Goal: Task Accomplishment & Management: Manage account settings

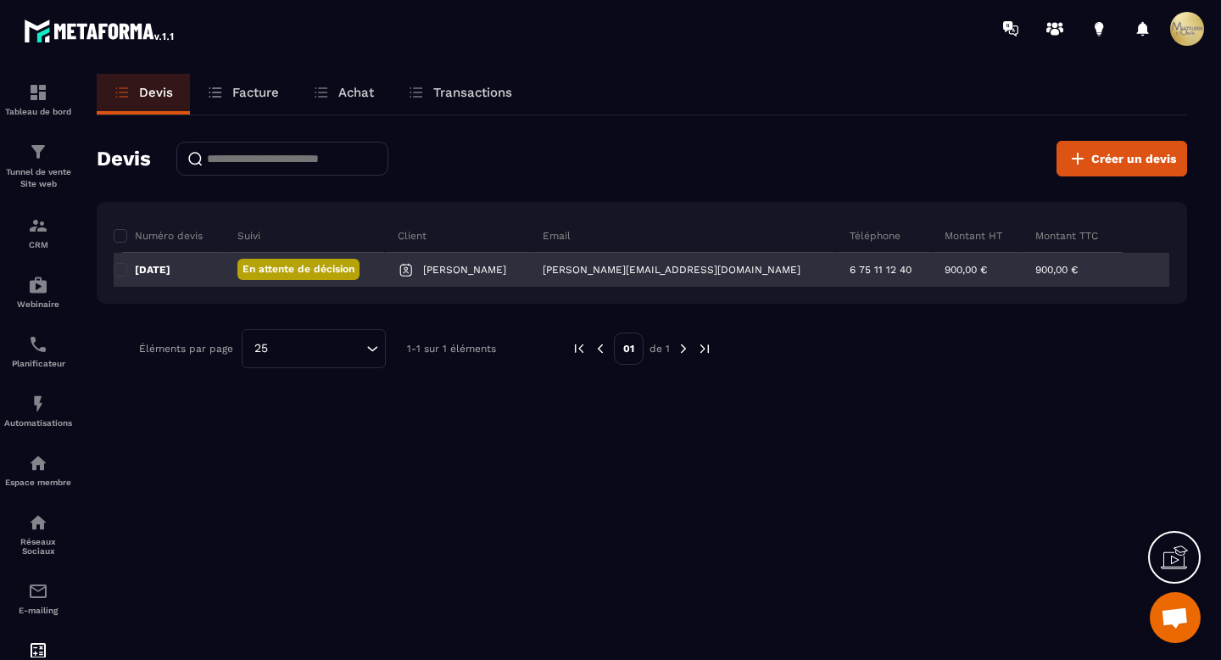
click at [344, 264] on p "En attente de décision" at bounding box center [298, 269] width 112 height 14
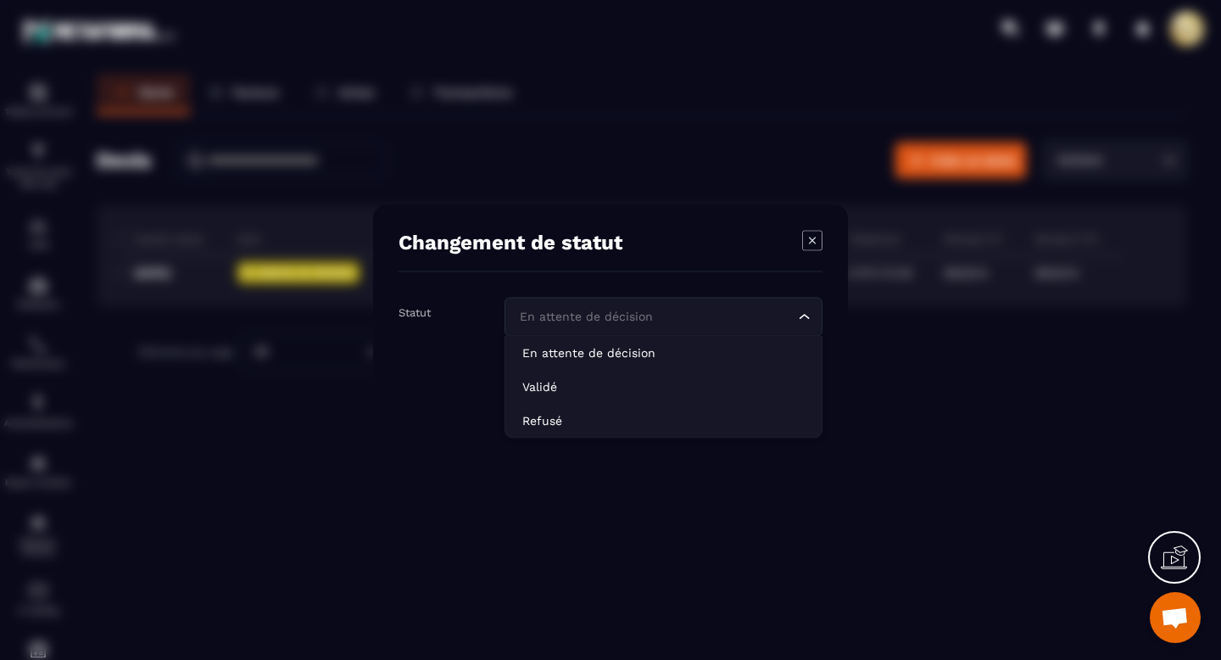
click at [755, 306] on div "En attente de décision Loading..." at bounding box center [663, 317] width 318 height 39
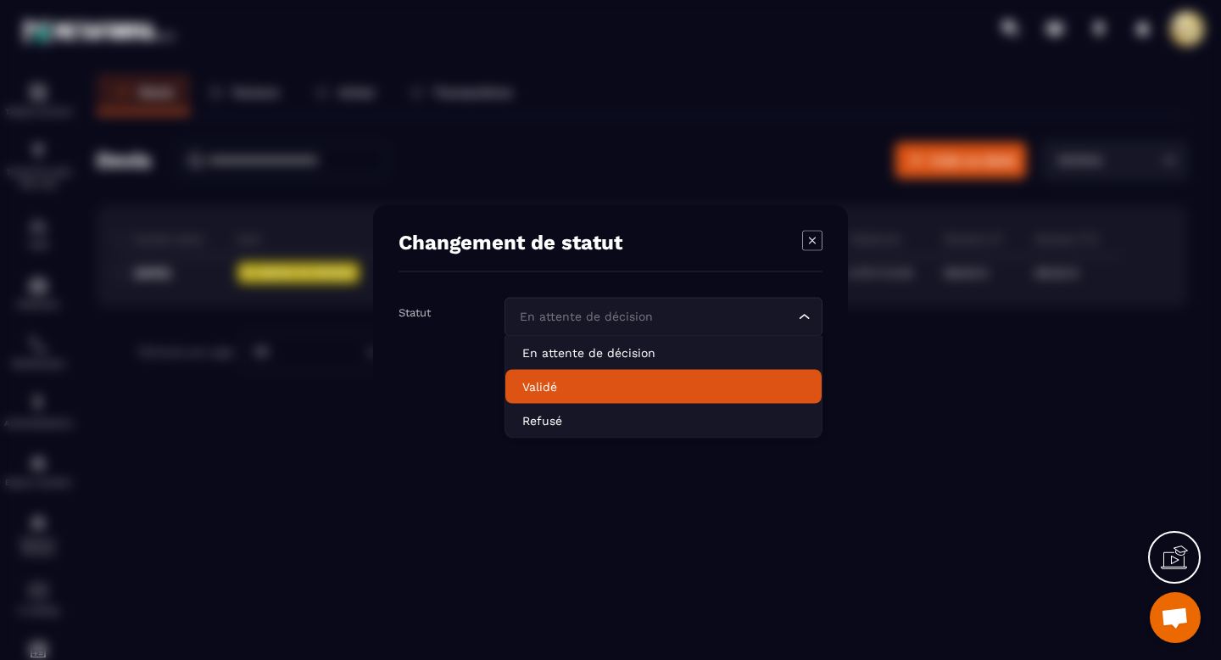
click at [657, 383] on p "Validé" at bounding box center [663, 386] width 282 height 17
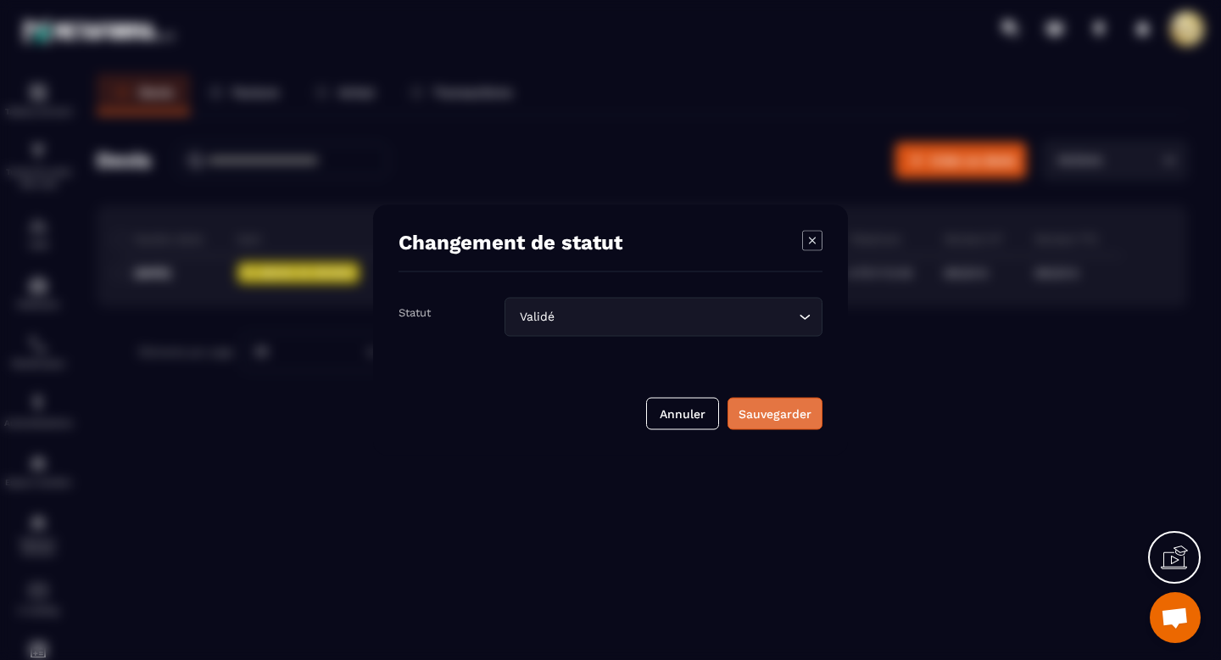
click at [761, 414] on div "Sauvegarder" at bounding box center [774, 413] width 73 height 17
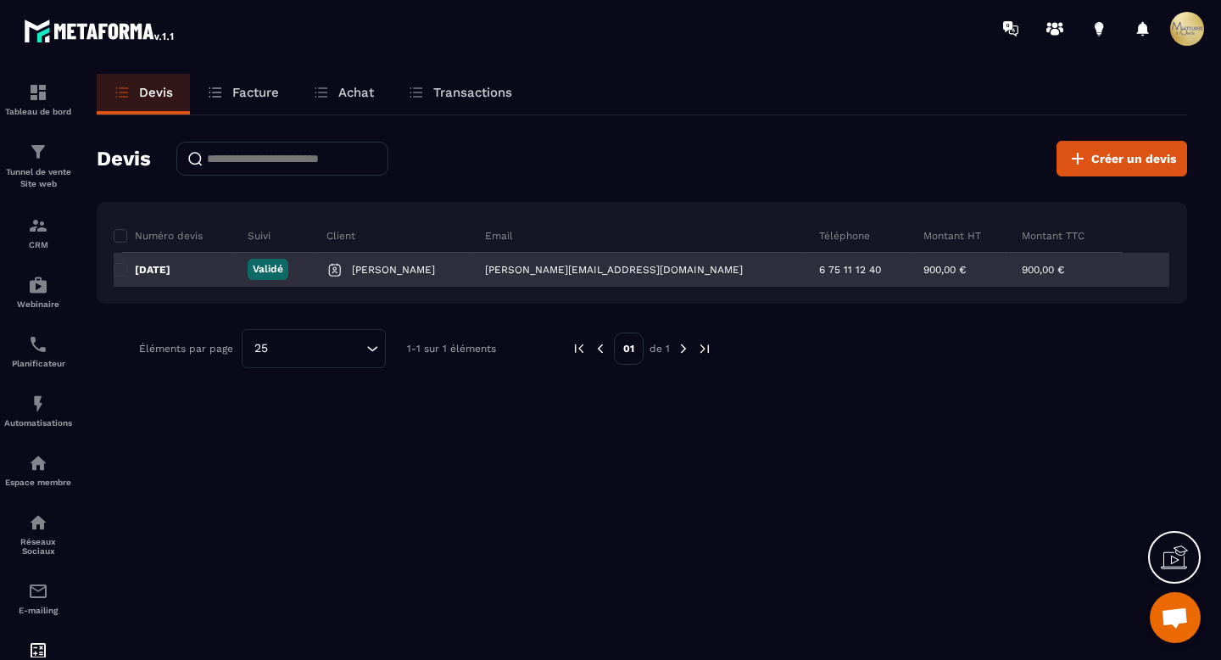
click at [283, 267] on p "Validé" at bounding box center [268, 269] width 31 height 14
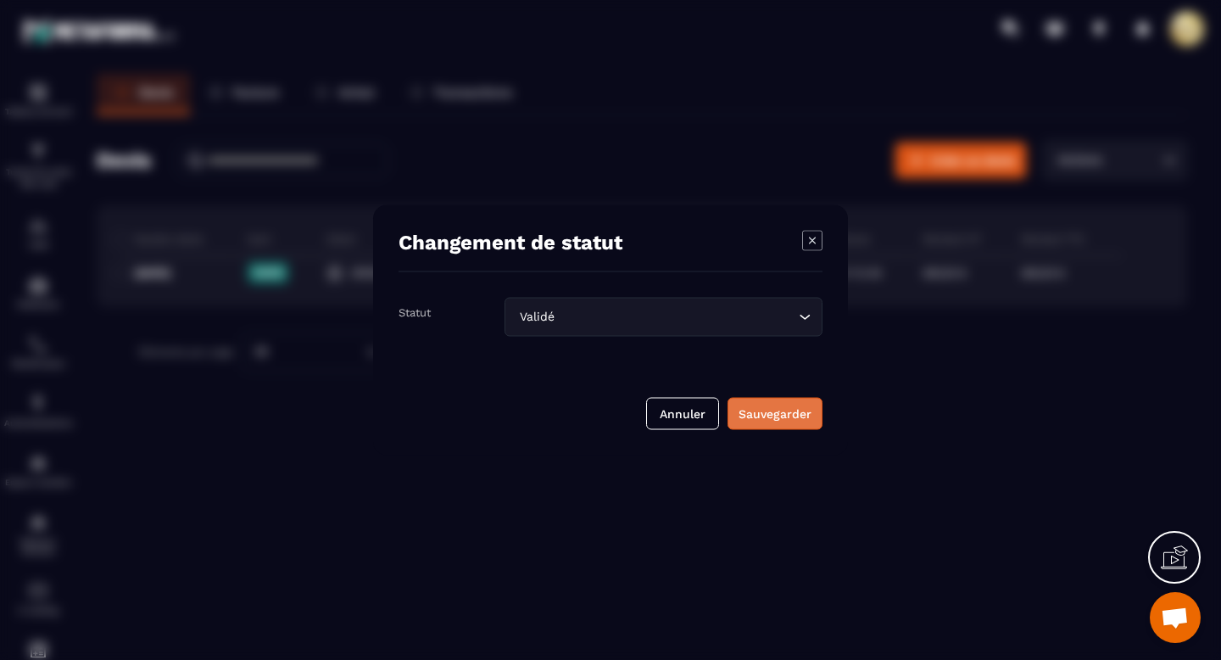
click at [782, 415] on div "Sauvegarder" at bounding box center [774, 413] width 73 height 17
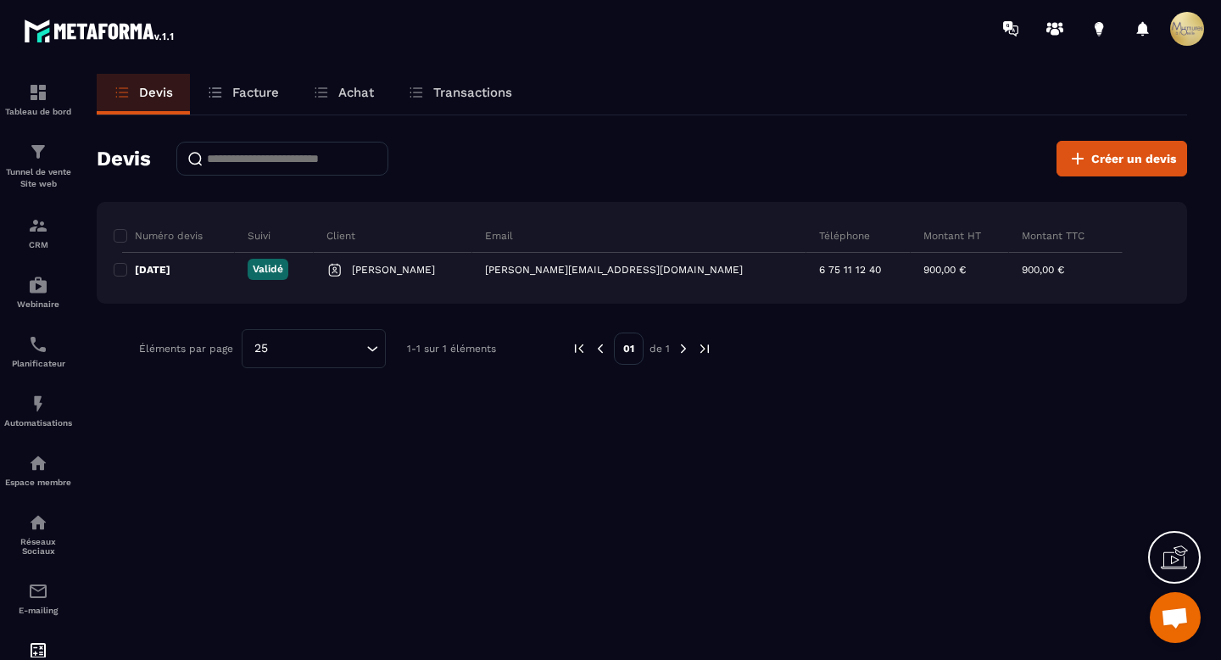
click at [242, 97] on p "Facture" at bounding box center [255, 92] width 47 height 15
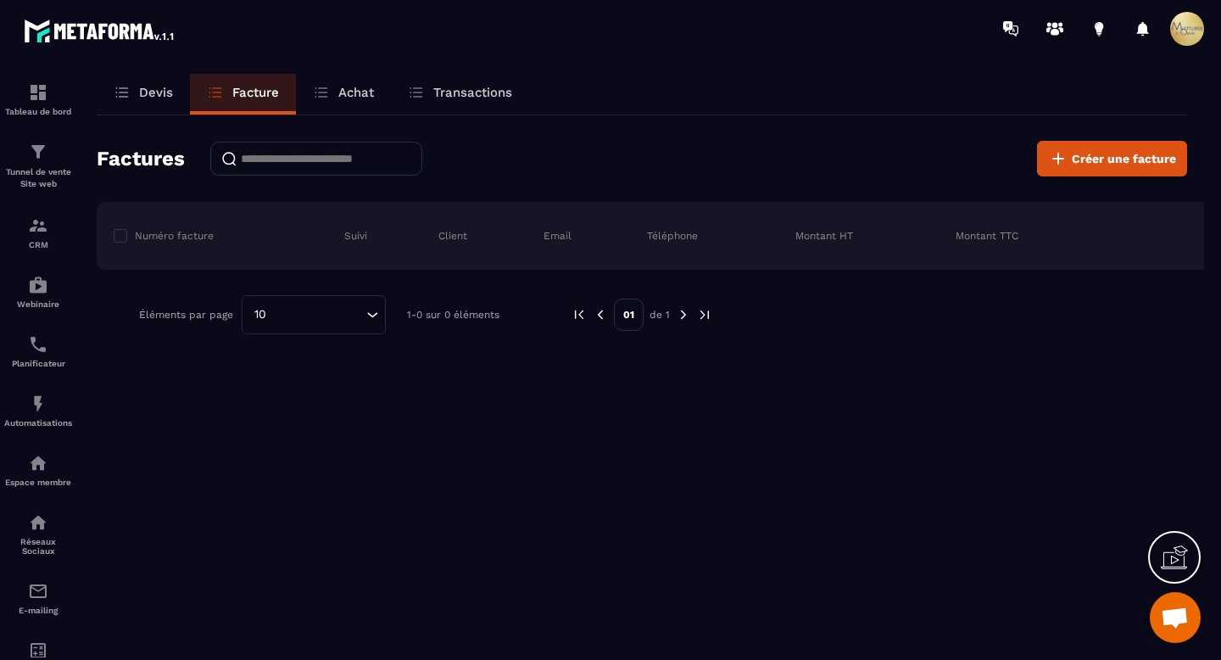
click at [156, 97] on p "Devis" at bounding box center [156, 92] width 34 height 15
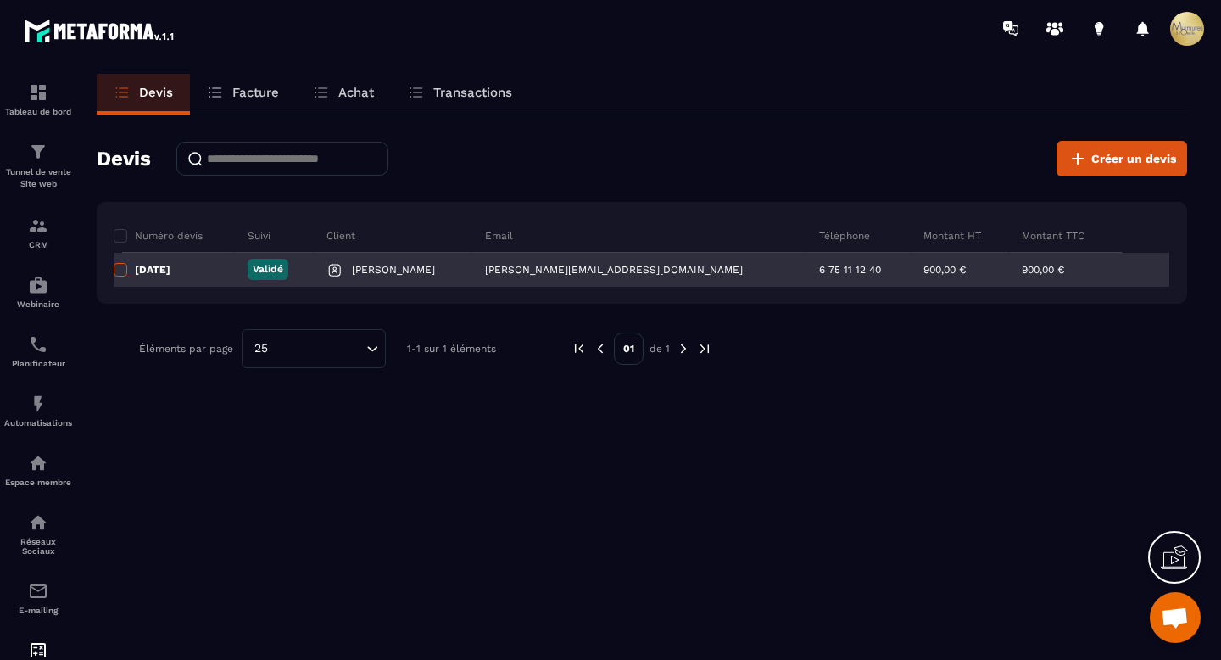
click at [116, 272] on span at bounding box center [121, 270] width 14 height 14
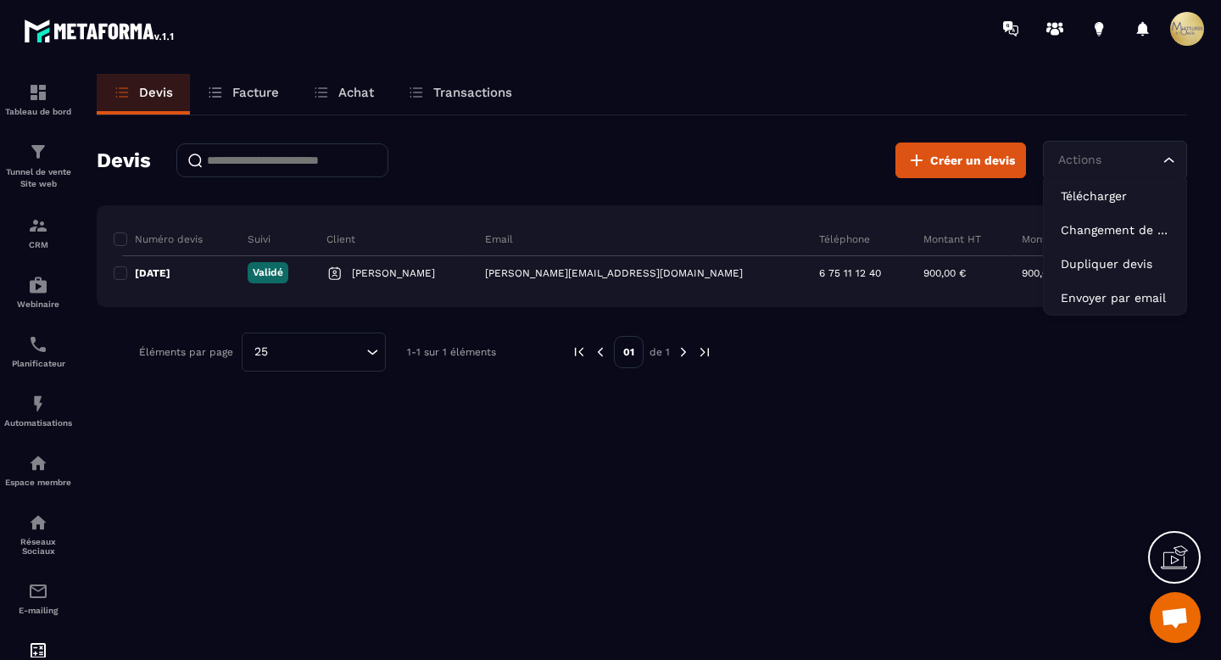
click at [1167, 158] on icon "Search for option" at bounding box center [1169, 160] width 17 height 17
click at [1137, 198] on p "Télécharger" at bounding box center [1115, 195] width 109 height 17
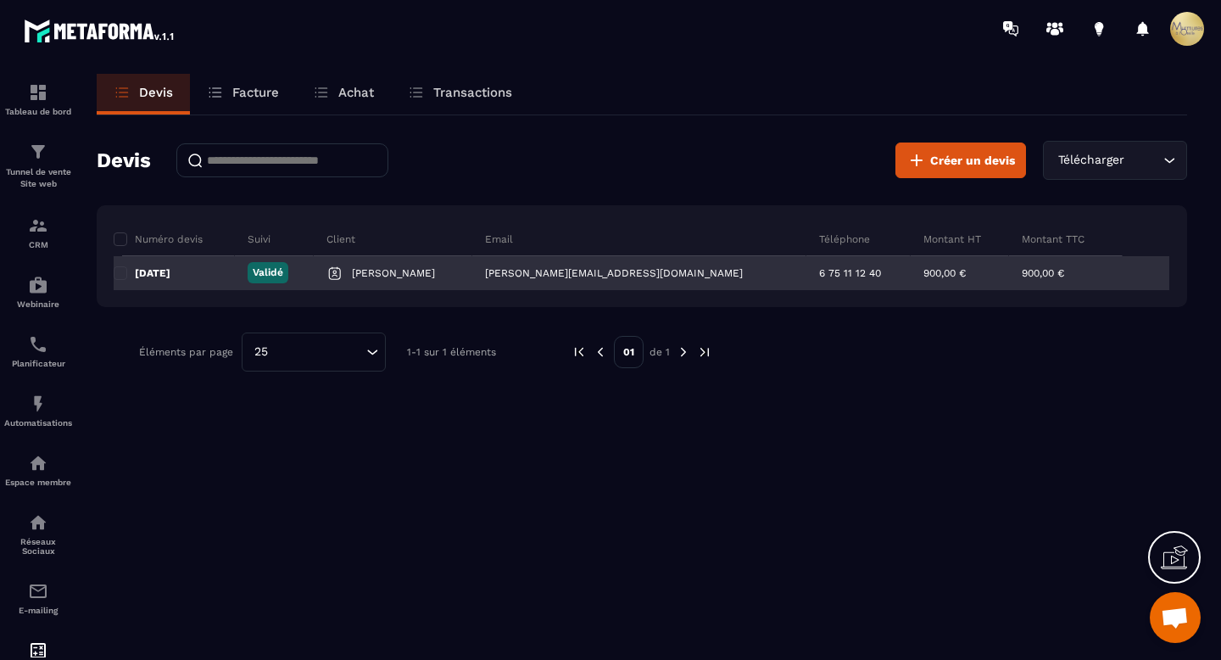
click at [845, 271] on div "6 75 11 12 40" at bounding box center [857, 273] width 103 height 34
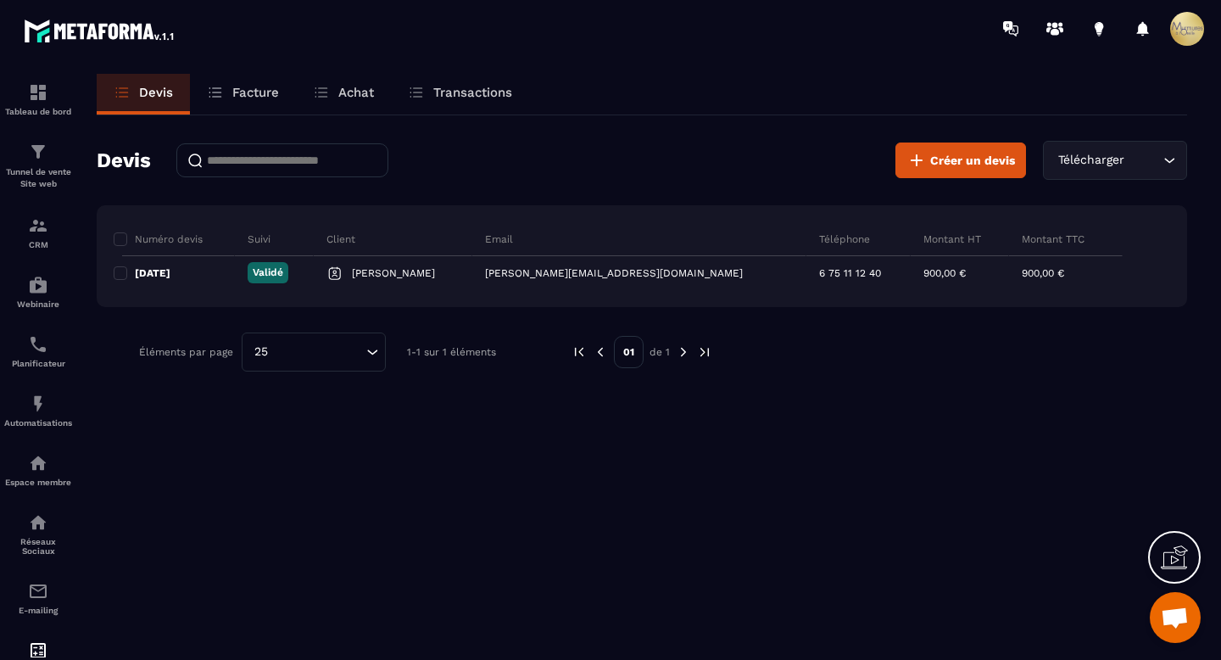
click at [1182, 621] on span "Ouvrir le chat" at bounding box center [1175, 619] width 28 height 24
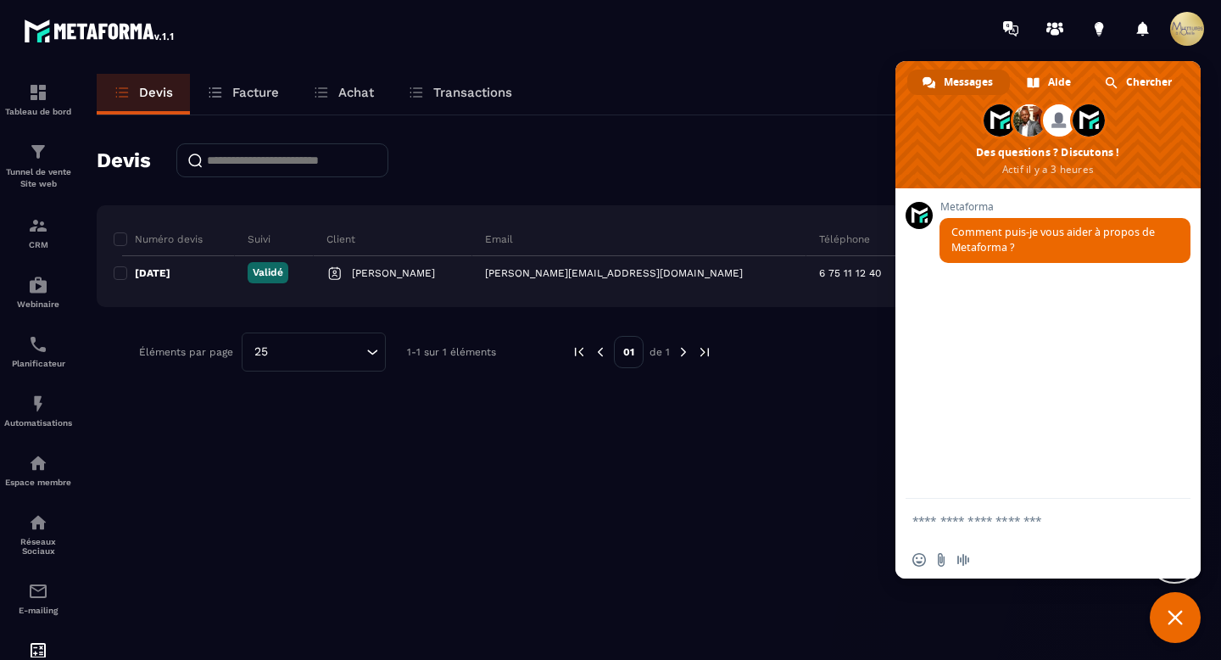
click at [1016, 517] on textarea "Entrez votre message..." at bounding box center [1029, 520] width 234 height 15
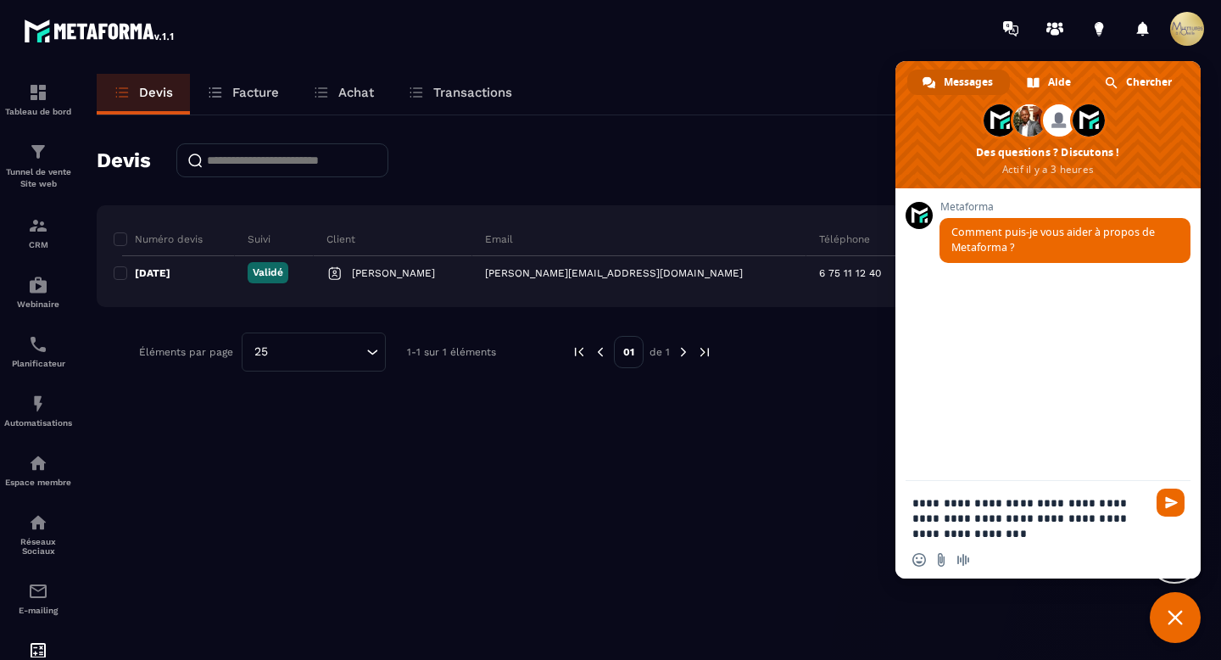
type textarea "**********"
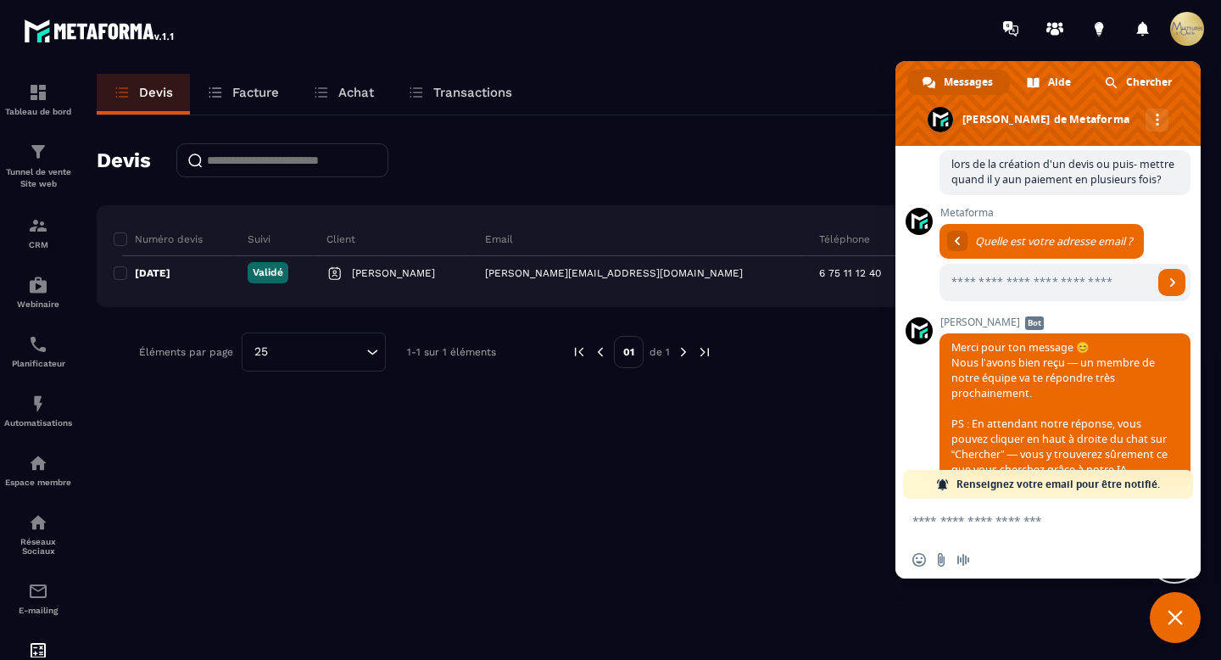
scroll to position [148, 0]
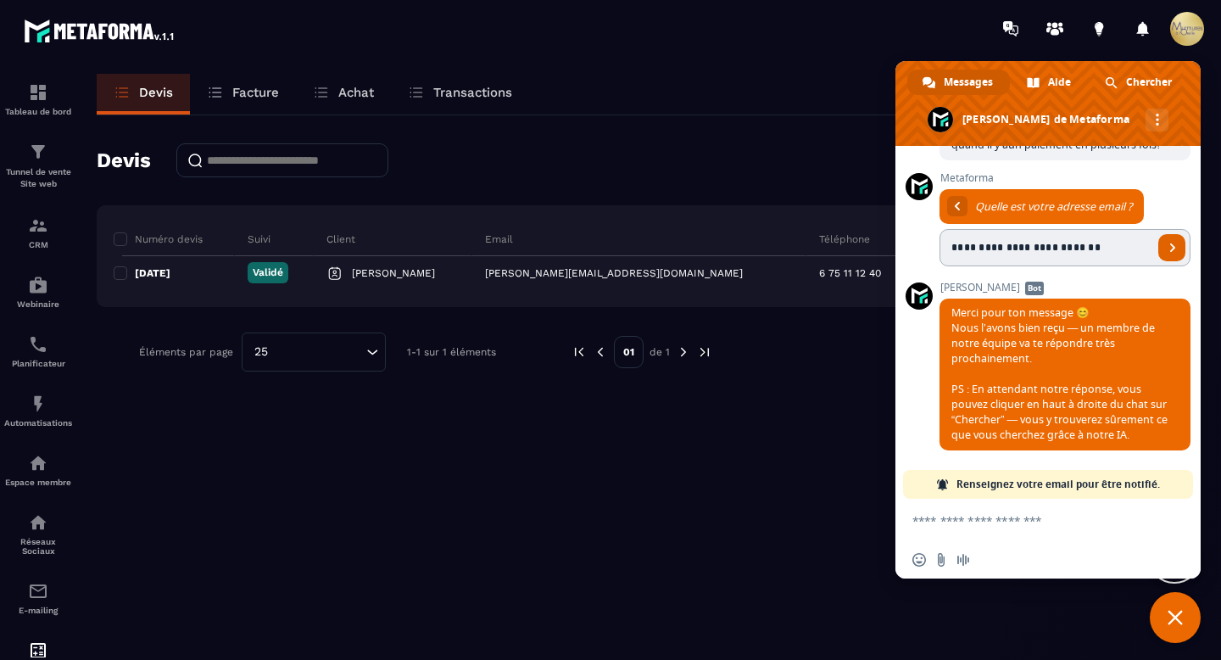
type input "**********"
click at [1160, 261] on span "Envoyer" at bounding box center [1171, 247] width 27 height 27
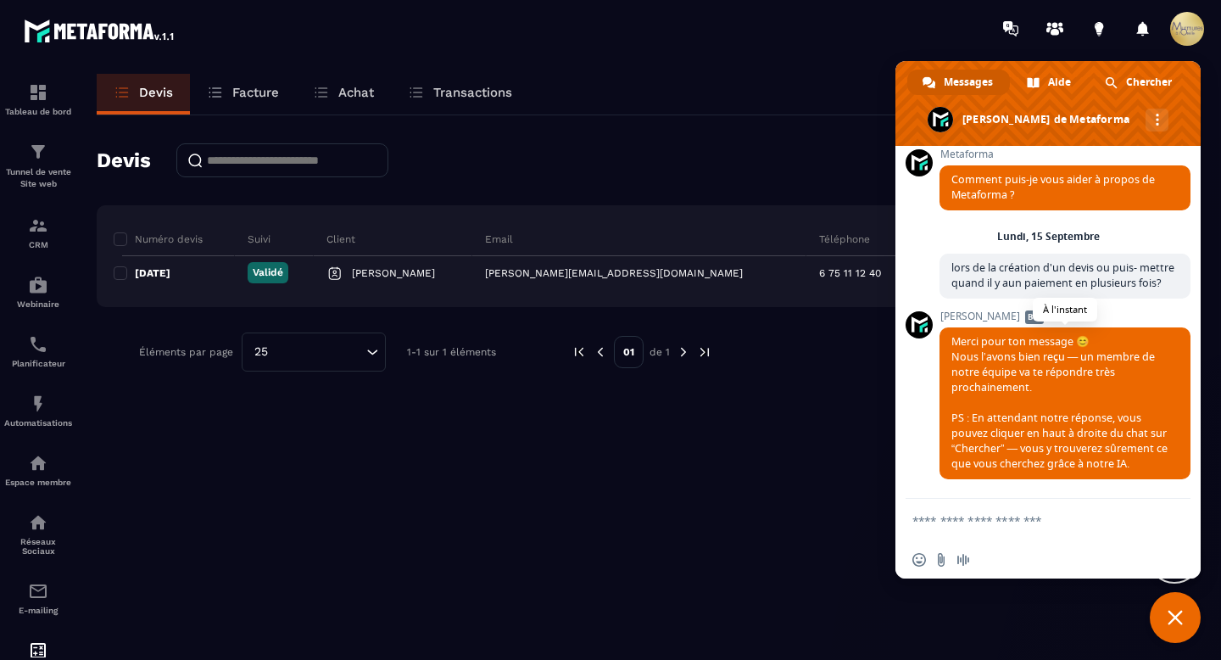
scroll to position [0, 0]
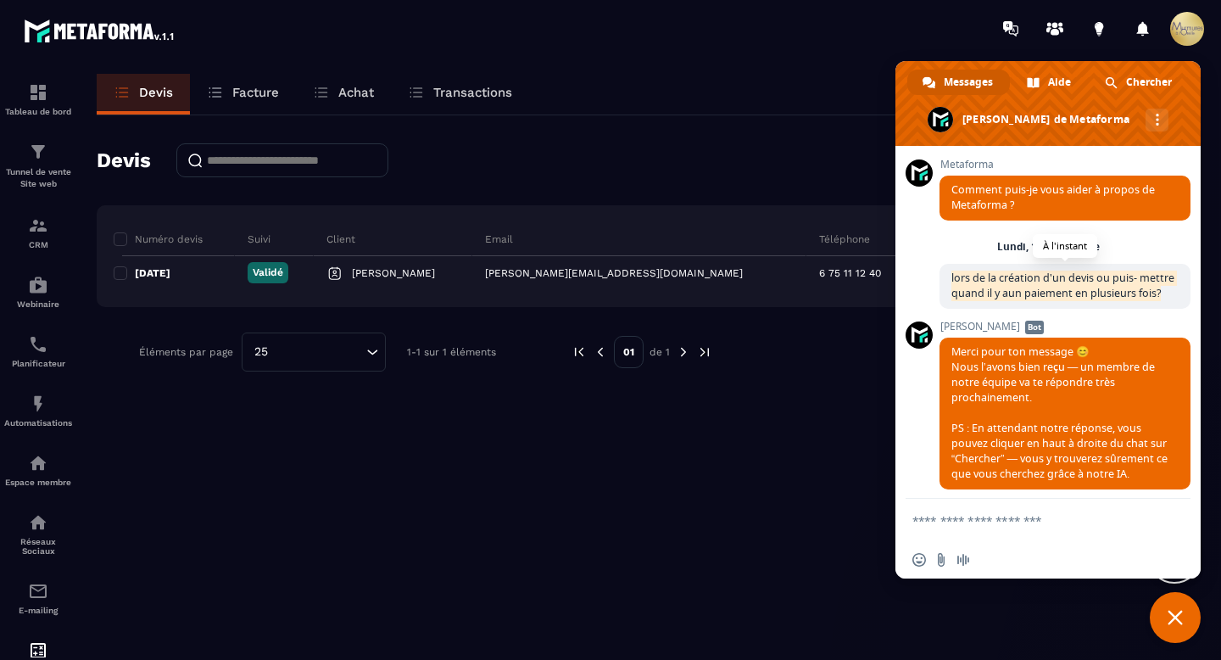
drag, startPoint x: 950, startPoint y: 277, endPoint x: 1026, endPoint y: 305, distance: 80.5
click at [1026, 305] on span "lors de la création d'un devis ou puis- mettre quand il y aun paiement en plusi…" at bounding box center [1064, 286] width 251 height 45
copy span "lors de la création d'un devis ou puis- mettre quand il y aun paiement en plusi…"
click at [1021, 25] on icon at bounding box center [1010, 28] width 27 height 27
click at [1172, 617] on span "Fermer le chat" at bounding box center [1174, 617] width 15 height 15
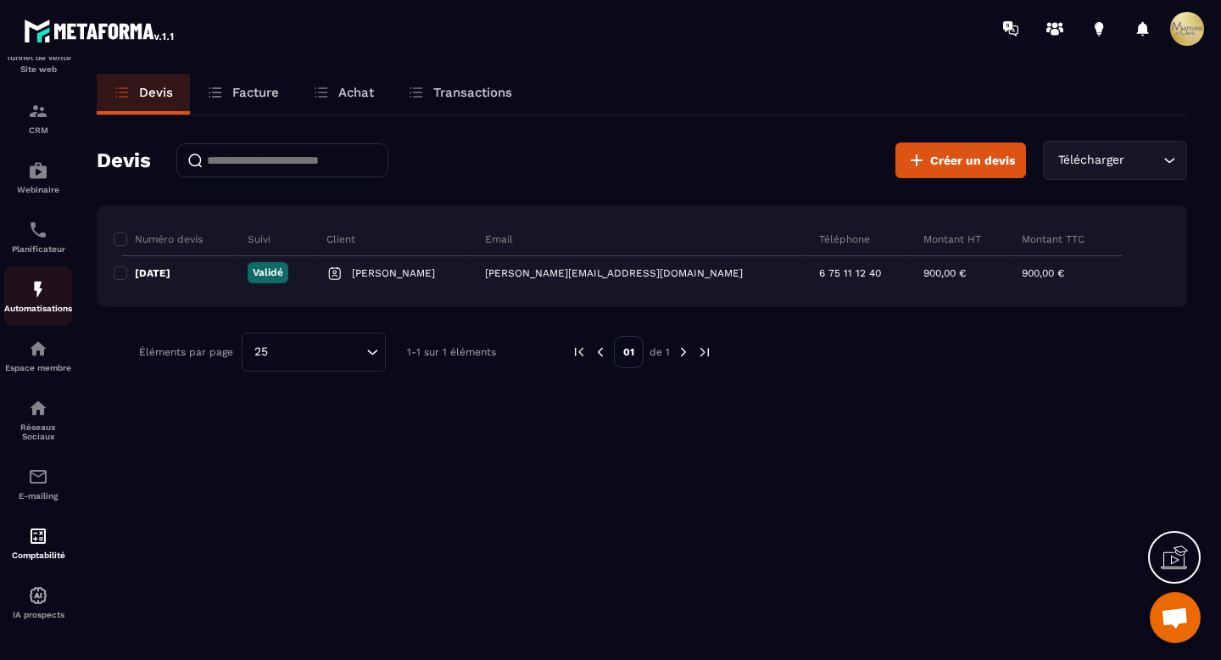
scroll to position [124, 0]
click at [32, 101] on img at bounding box center [38, 111] width 20 height 20
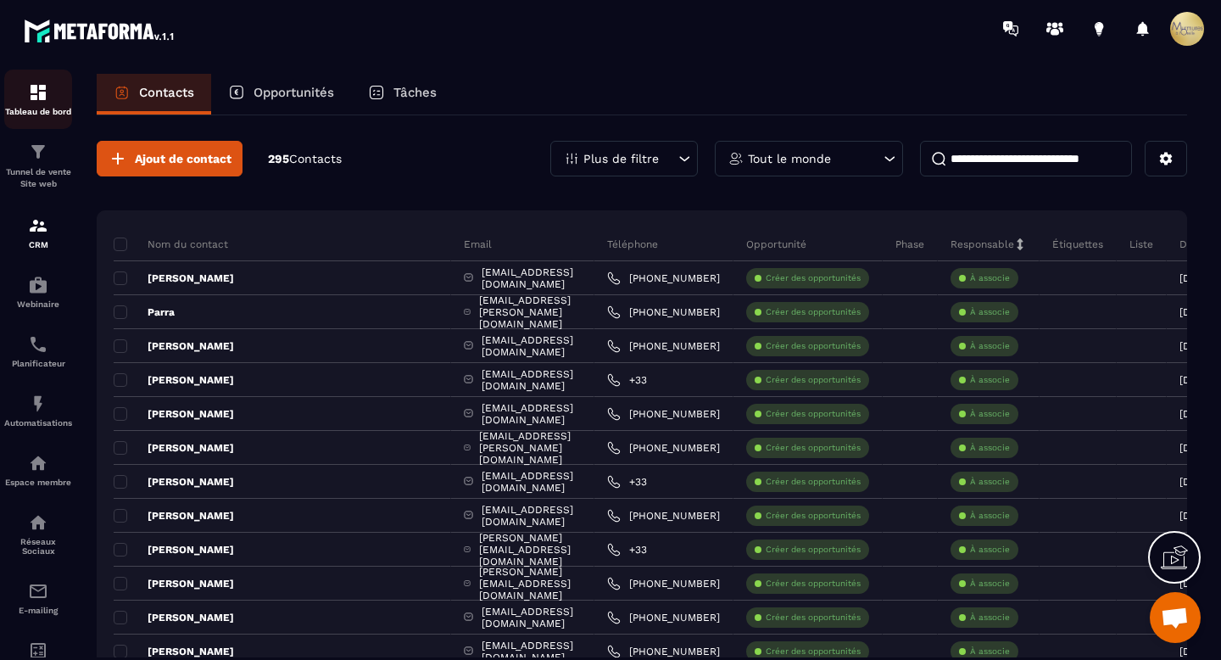
click at [35, 90] on img at bounding box center [38, 92] width 20 height 20
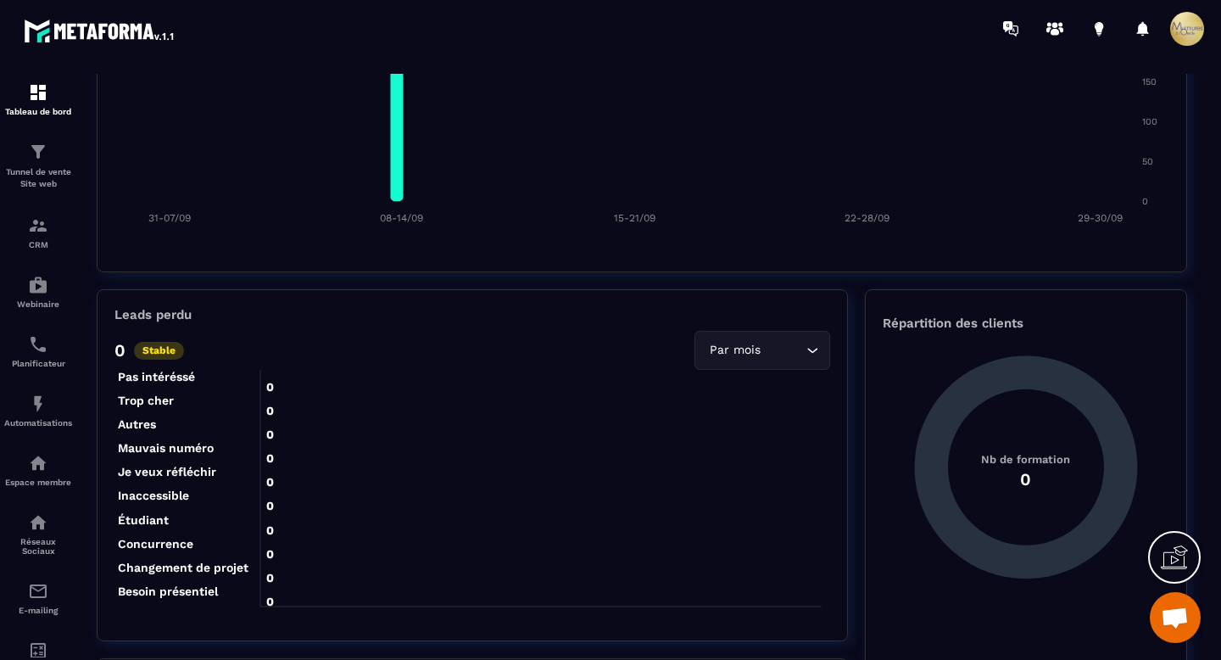
scroll to position [2311, 0]
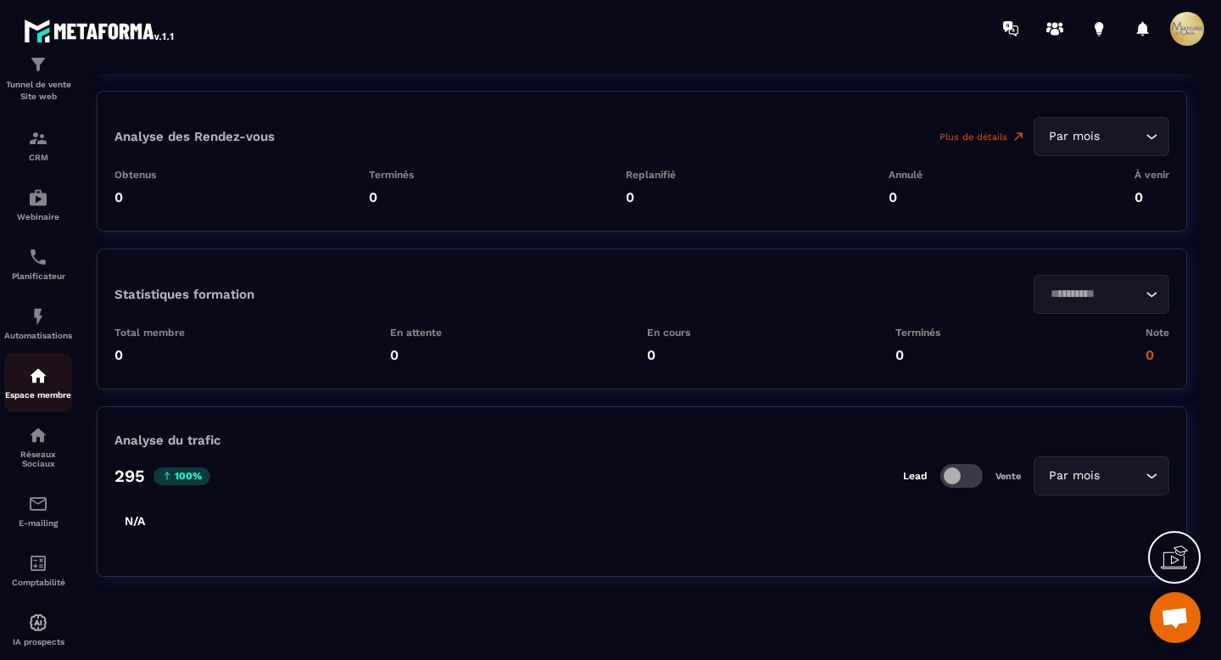
scroll to position [124, 0]
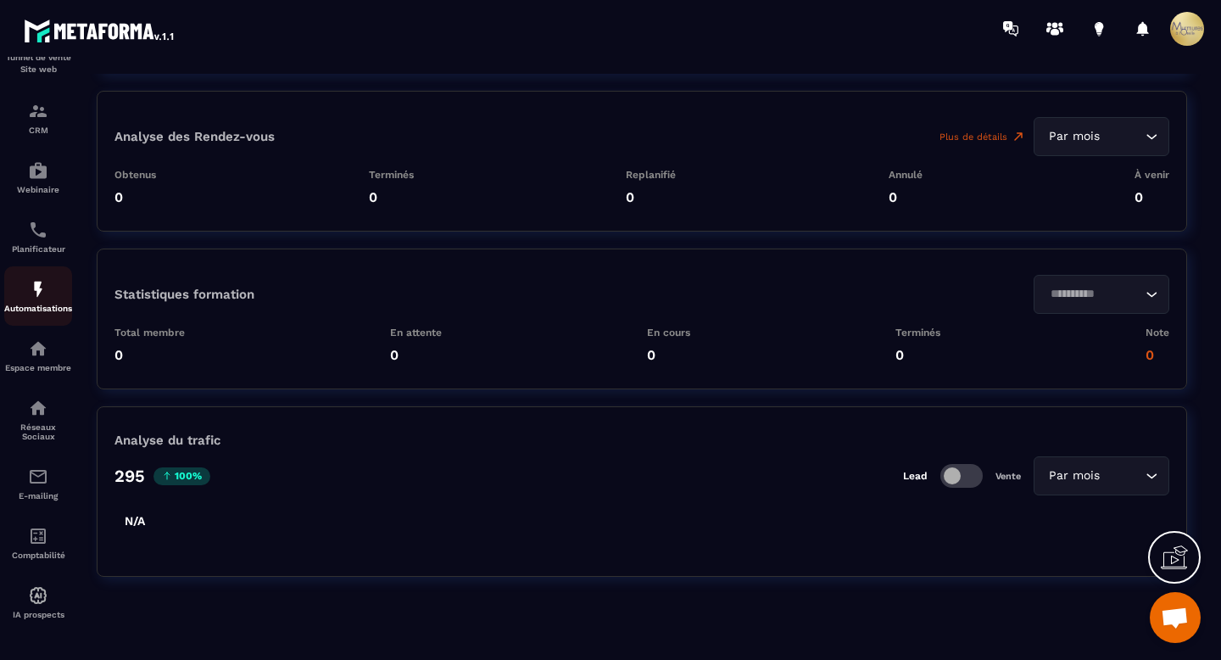
click at [27, 279] on div "Automatisations" at bounding box center [38, 296] width 68 height 34
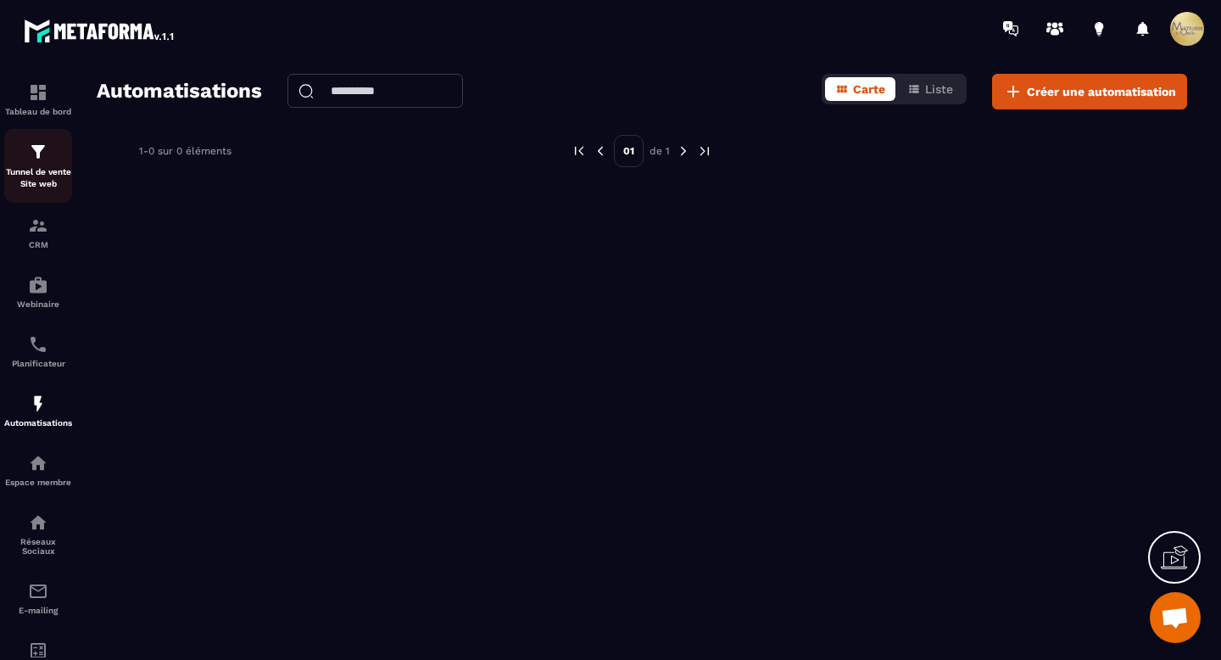
click at [25, 166] on div "Tunnel de vente Site web" at bounding box center [38, 166] width 68 height 48
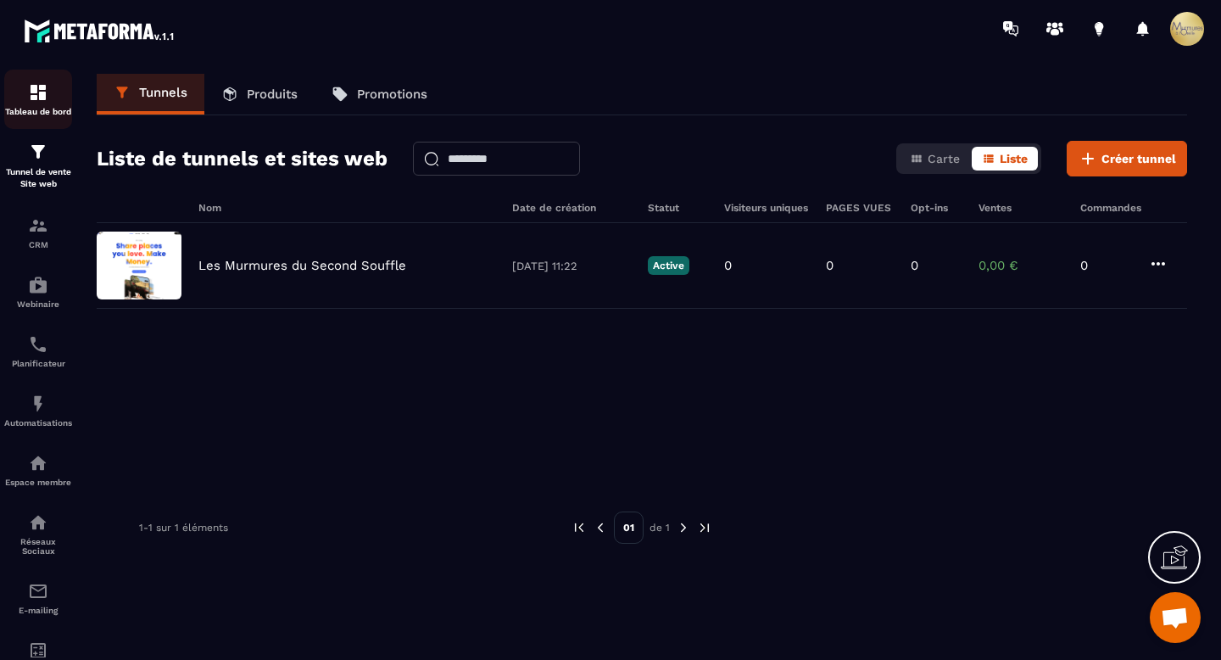
click at [41, 96] on img at bounding box center [38, 92] width 20 height 20
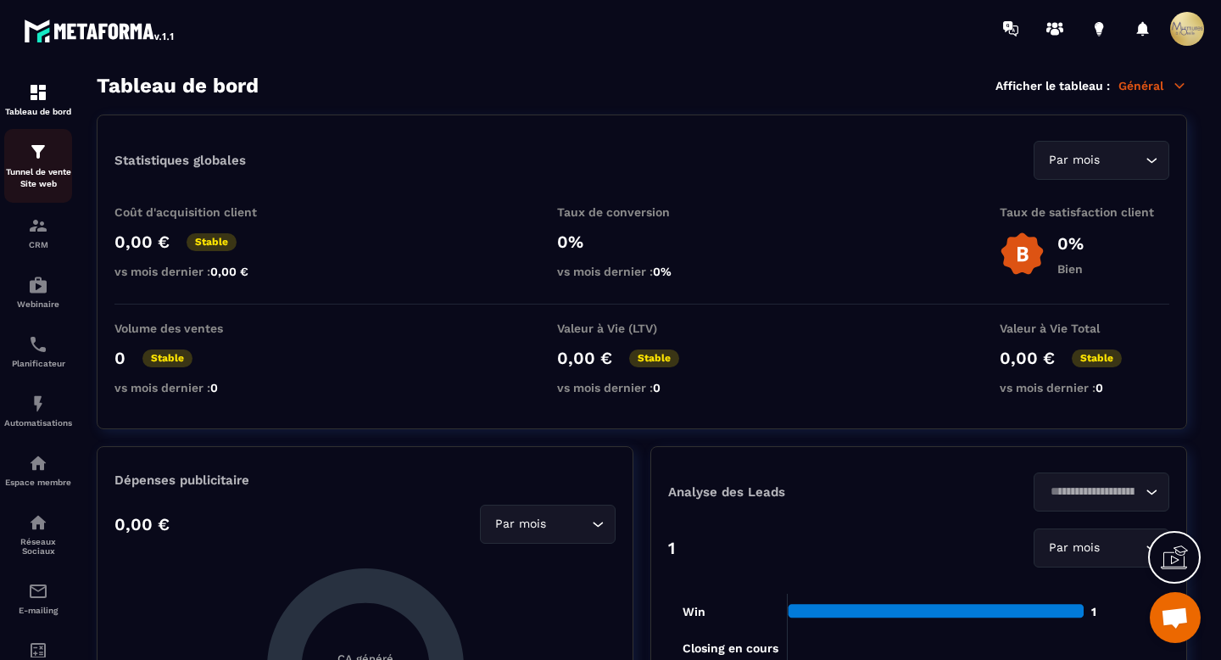
click at [47, 160] on img at bounding box center [38, 152] width 20 height 20
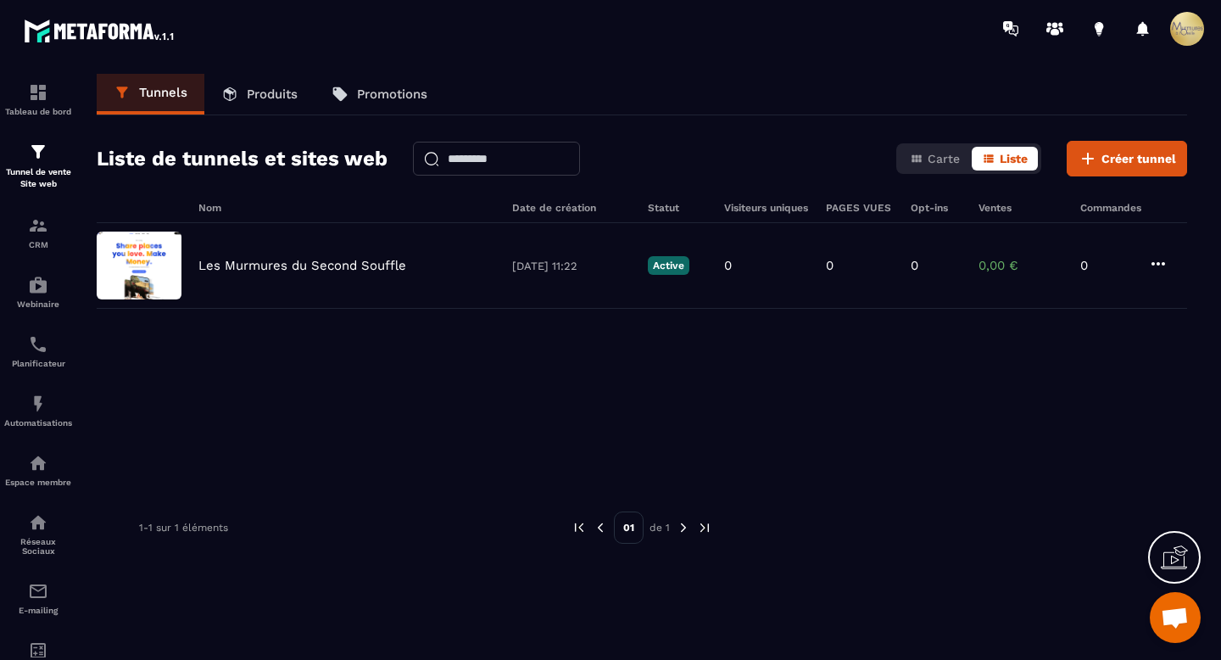
click at [291, 87] on p "Produits" at bounding box center [272, 93] width 51 height 15
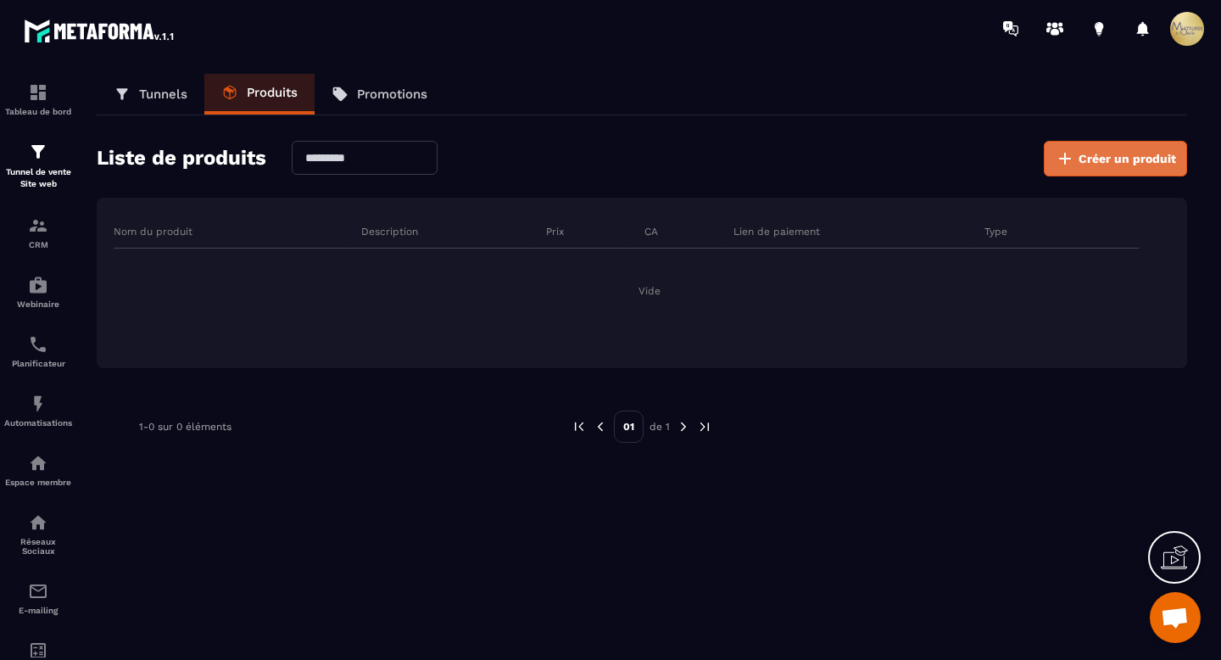
click at [1120, 154] on span "Créer un produit" at bounding box center [1126, 158] width 97 height 17
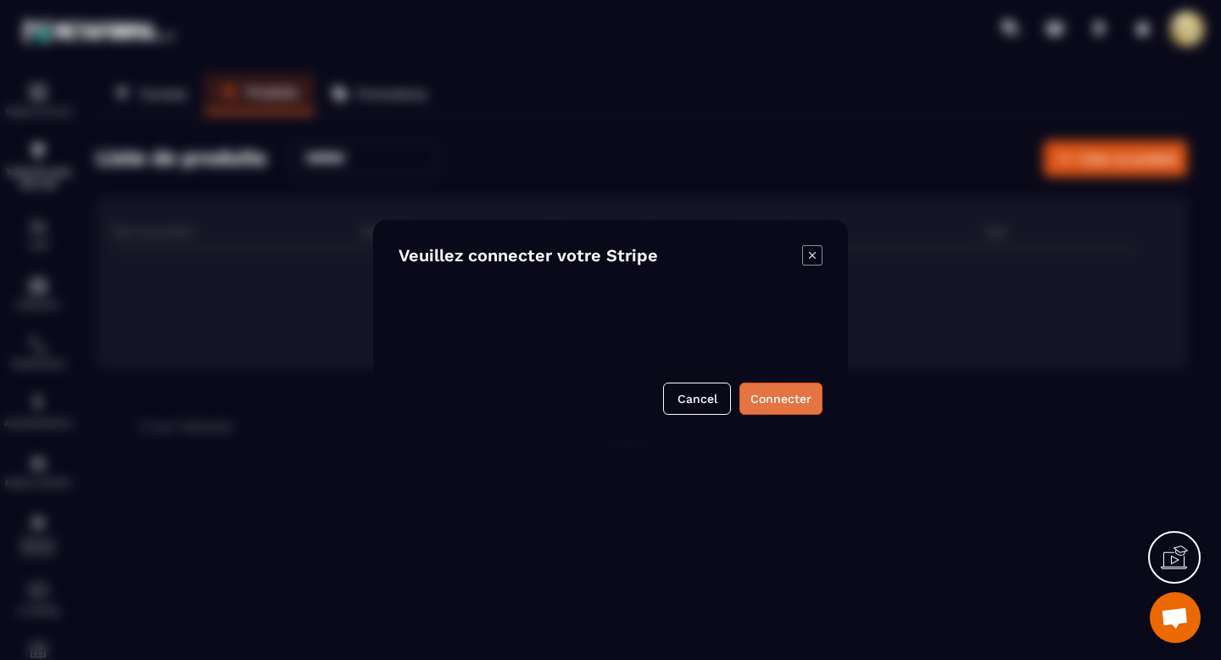
click at [770, 403] on button "Connecter" at bounding box center [780, 398] width 83 height 32
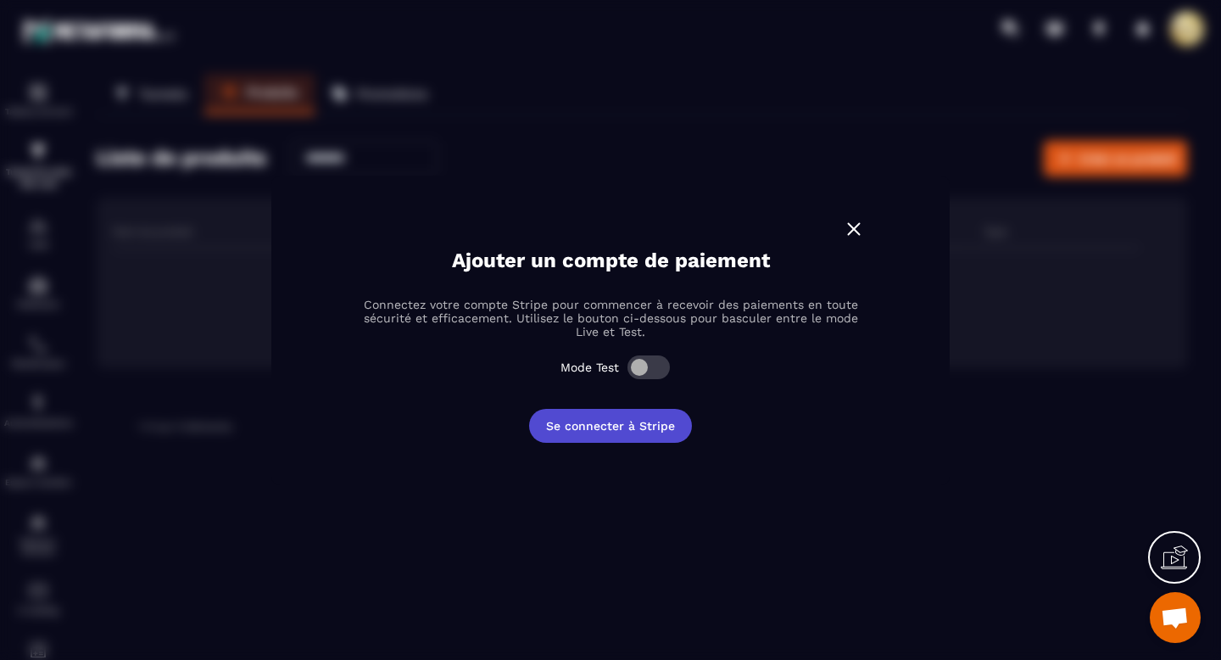
click at [631, 431] on button "Se connecter à Stripe" at bounding box center [610, 426] width 163 height 34
